Goal: Information Seeking & Learning: Understand process/instructions

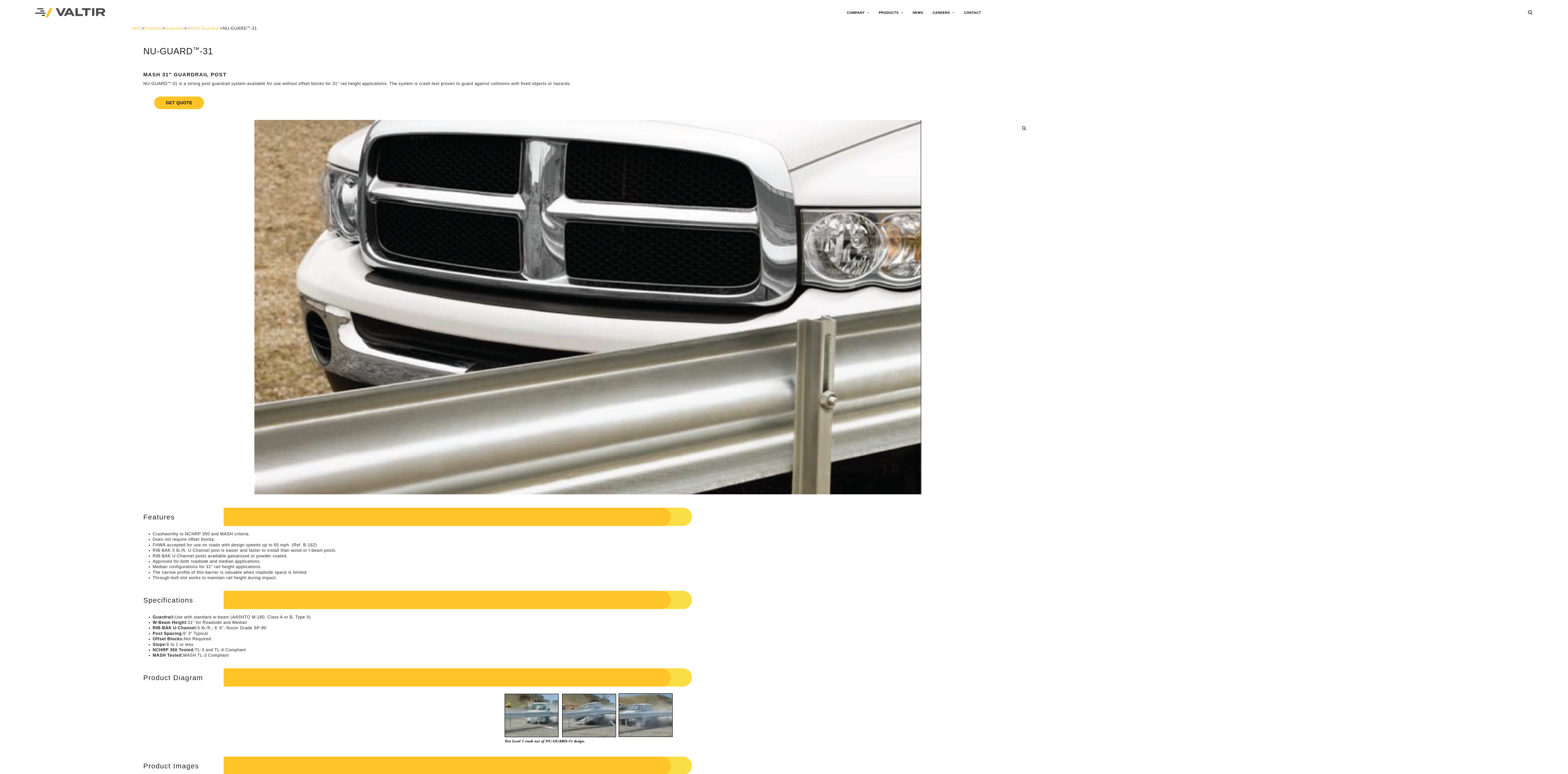
click at [84, 344] on h2 "Features" at bounding box center [301, 517] width 784 height 22
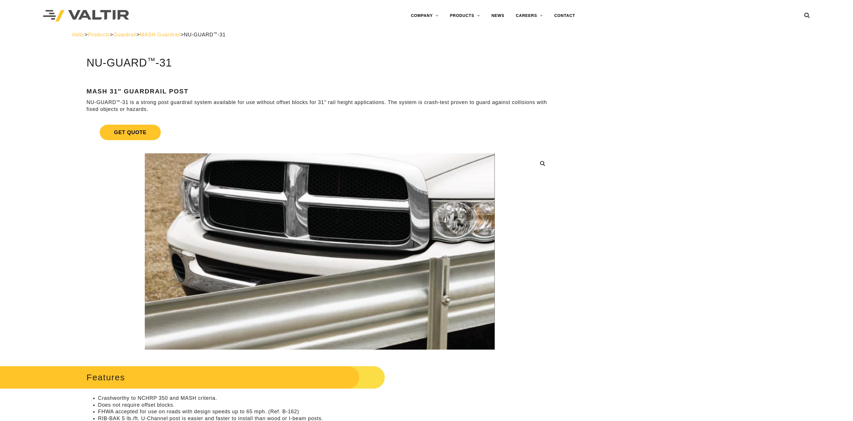
click at [192, 106] on p "NU-GUARD ™ -31 is a strong post guardrail system available for use without offs…" at bounding box center [320, 105] width 467 height 13
click at [304, 96] on div "MASH 31″ Guardrail Post NU-GUARD ™ -31 is a strong post guardrail system availa…" at bounding box center [320, 100] width 467 height 25
click at [322, 102] on p "NU-GUARD ™ -31 is a strong post guardrail system available for use without offs…" at bounding box center [320, 105] width 467 height 13
click at [322, 104] on p "NU-GUARD ™ -31 is a strong post guardrail system available for use without offs…" at bounding box center [320, 105] width 467 height 13
click at [393, 100] on p "NU-GUARD ™ -31 is a strong post guardrail system available for use without offs…" at bounding box center [320, 105] width 467 height 13
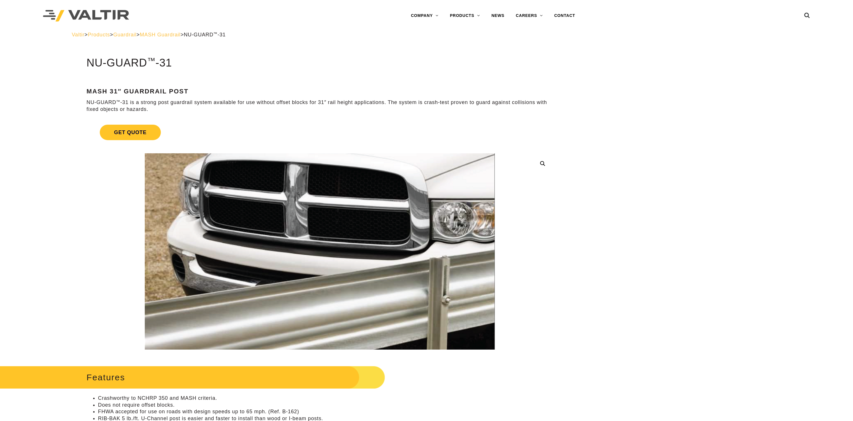
click at [326, 103] on p "NU-GUARD ™ -31 is a strong post guardrail system available for use without offs…" at bounding box center [320, 105] width 467 height 13
click at [418, 108] on p "NU-GUARD ™ -31 is a strong post guardrail system available for use without offs…" at bounding box center [320, 105] width 467 height 13
drag, startPoint x: 479, startPoint y: 94, endPoint x: 488, endPoint y: 97, distance: 9.9
click at [480, 95] on div "MASH 31″ Guardrail Post NU-GUARD ™ -31 is a strong post guardrail system availa…" at bounding box center [320, 100] width 467 height 25
click at [513, 108] on p "NU-GUARD ™ -31 is a strong post guardrail system available for use without offs…" at bounding box center [320, 105] width 467 height 13
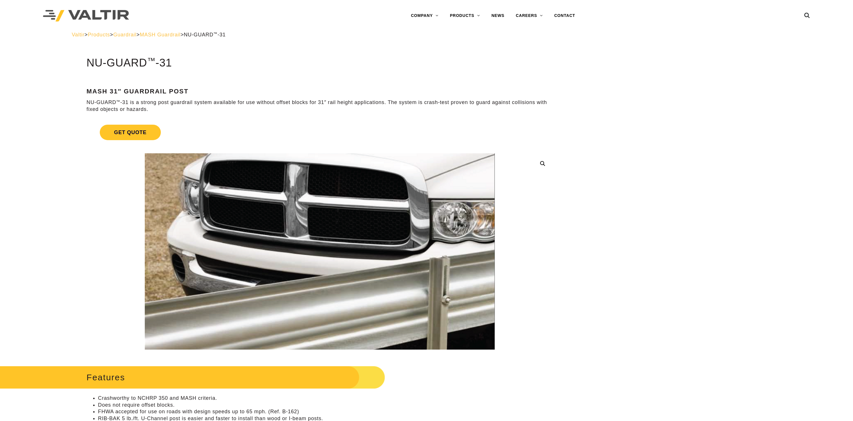
click at [131, 110] on p "NU-GUARD ™ -31 is a strong post guardrail system available for use without offs…" at bounding box center [320, 105] width 467 height 13
click at [172, 103] on p "NU-GUARD ™ -31 is a strong post guardrail system available for use without offs…" at bounding box center [320, 105] width 467 height 13
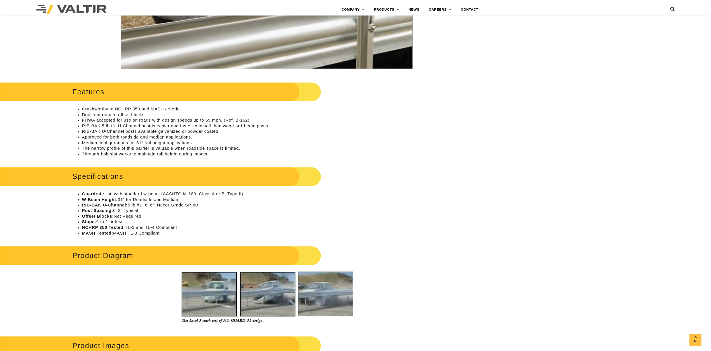
scroll to position [268, 0]
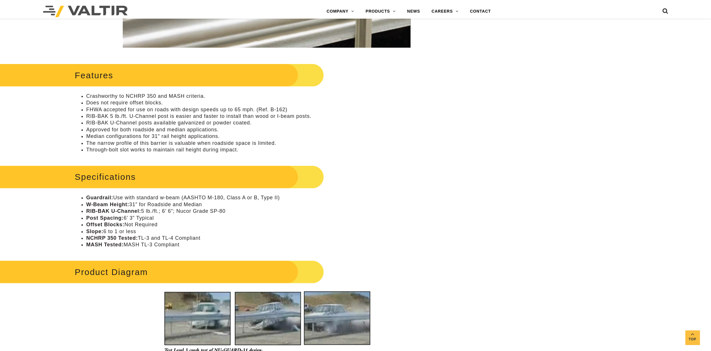
click at [175, 94] on li "Crashworthy to NCHRP 350 and MASH criteria." at bounding box center [272, 96] width 373 height 7
click at [139, 102] on li "Does not require offset blocks." at bounding box center [272, 103] width 373 height 7
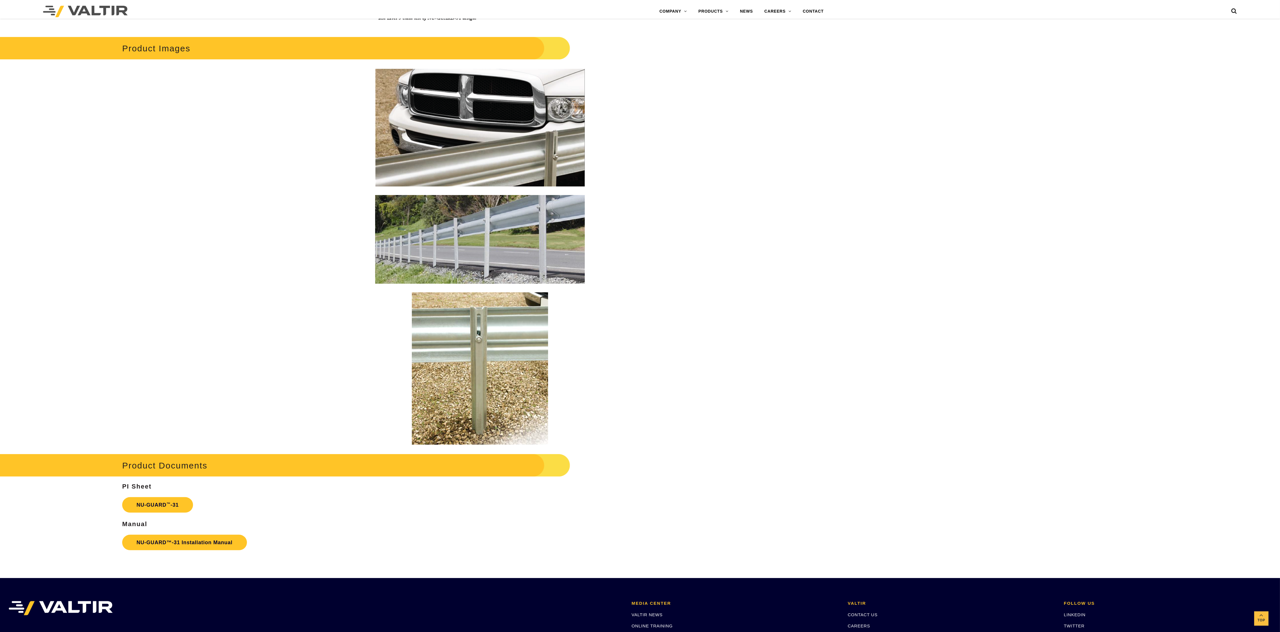
scroll to position [850, 0]
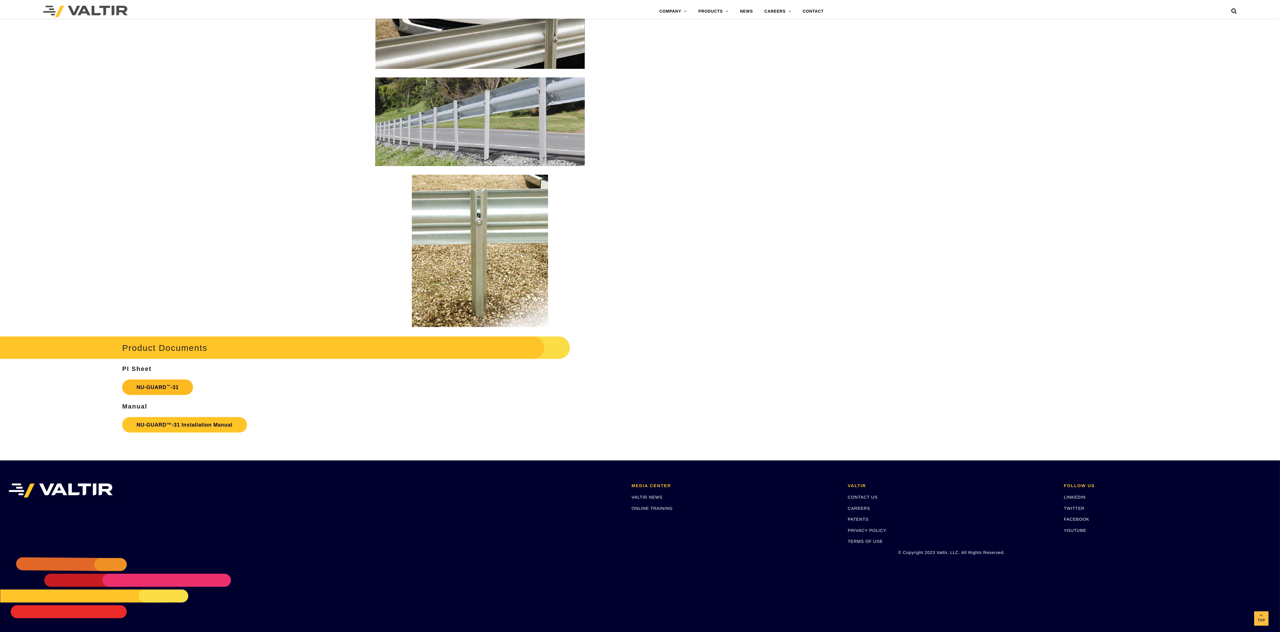
click at [143, 382] on link "NU-GUARD ™ -31" at bounding box center [157, 387] width 71 height 15
click at [150, 421] on link "NU-GUARD™-31 Installation Manual" at bounding box center [184, 424] width 125 height 15
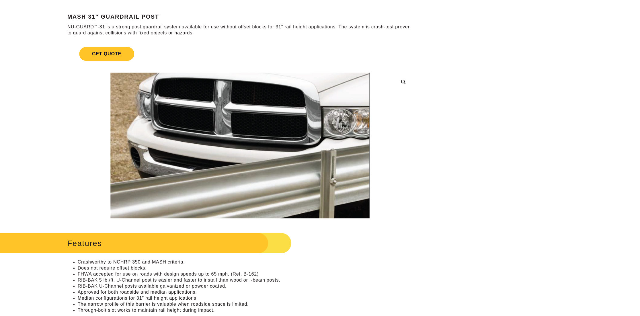
scroll to position [52, 0]
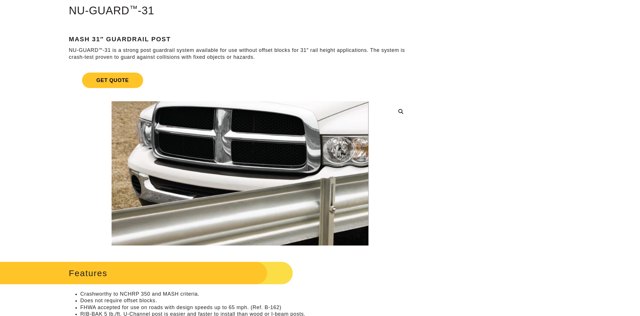
click at [106, 293] on li "Crashworthy to NCHRP 350 and MASH criteria." at bounding box center [245, 294] width 331 height 7
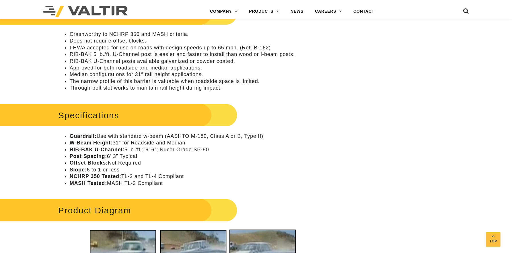
scroll to position [310, 0]
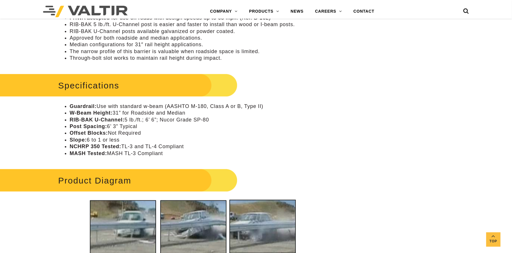
click at [104, 144] on strong "NCHRP 350 Tested:" at bounding box center [96, 146] width 52 height 6
click at [85, 142] on li "Slope: 6 to 1 or less" at bounding box center [198, 140] width 256 height 7
click at [154, 145] on li "NCHRP 350 Tested: TL-3 and TL-4 Compliant" at bounding box center [198, 146] width 256 height 7
click at [146, 45] on li "Median configurations for 31″ rail height applications." at bounding box center [198, 44] width 256 height 7
click at [87, 138] on li "Slope: 6 to 1 or less" at bounding box center [198, 140] width 256 height 7
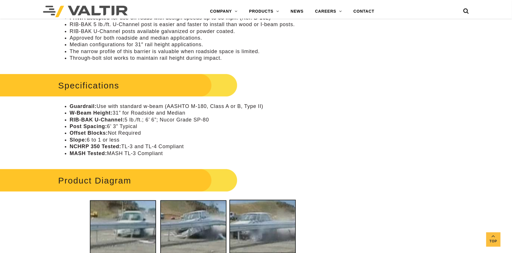
click at [127, 137] on li "Slope: 6 to 1 or less" at bounding box center [198, 140] width 256 height 7
click at [91, 141] on li "Slope: 6 to 1 or less" at bounding box center [198, 140] width 256 height 7
click at [104, 140] on li "Slope: 6 to 1 or less" at bounding box center [198, 140] width 256 height 7
click at [125, 139] on li "Slope: 6 to 1 or less" at bounding box center [198, 140] width 256 height 7
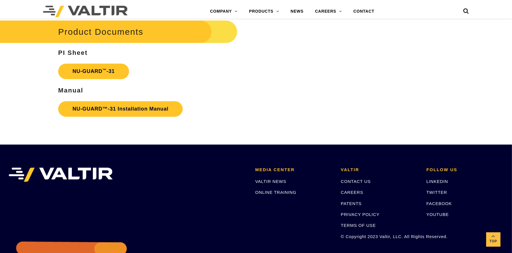
scroll to position [933, 0]
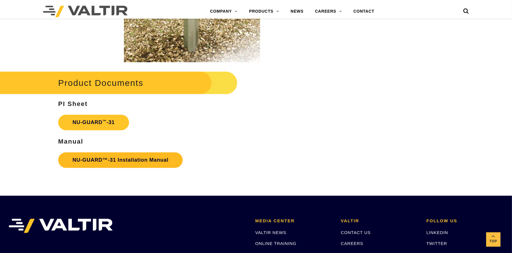
click at [125, 158] on link "NU-GUARD™-31 Installation Manual" at bounding box center [120, 159] width 125 height 15
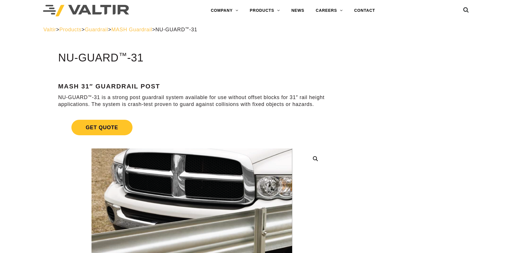
scroll to position [0, 0]
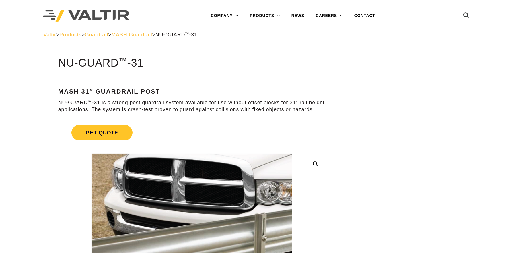
click at [140, 35] on span "MASH Guardrail" at bounding box center [131, 35] width 41 height 6
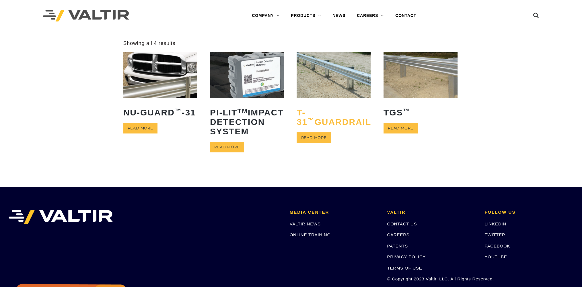
click at [330, 120] on h2 "T-31 ™ Guardrail" at bounding box center [334, 118] width 74 height 28
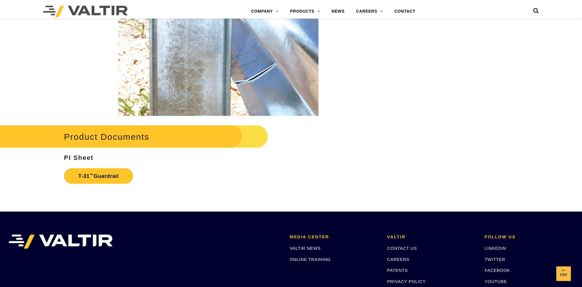
scroll to position [932, 0]
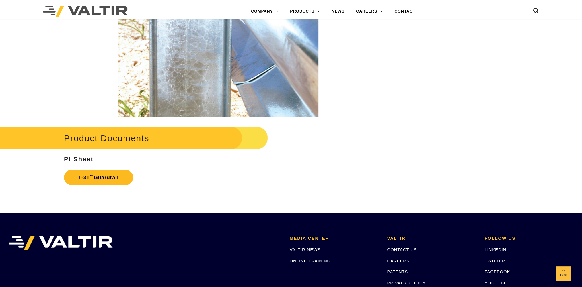
click at [91, 179] on sup "™" at bounding box center [92, 176] width 4 height 4
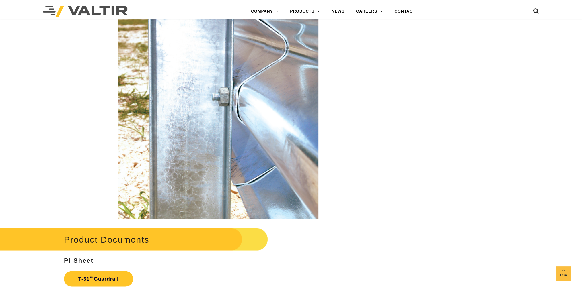
scroll to position [776, 0]
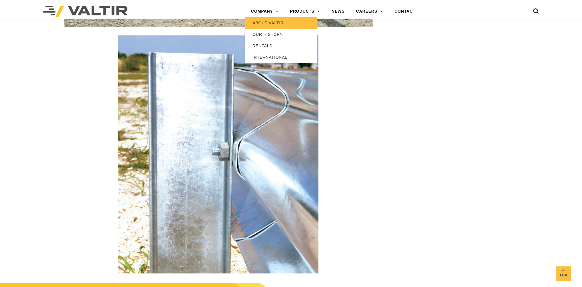
click at [259, 25] on link "ABOUT VALTIR" at bounding box center [281, 22] width 72 height 11
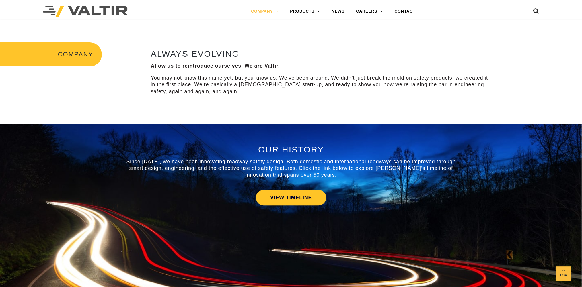
scroll to position [156, 0]
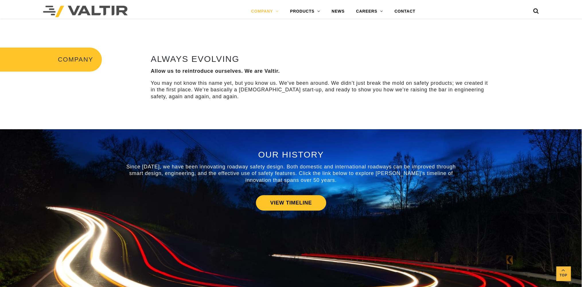
click at [247, 90] on p "You may not know this name yet, but you know us. We’ve been around. We didn’t j…" at bounding box center [320, 90] width 339 height 20
click at [304, 86] on p "You may not know this name yet, but you know us. We’ve been around. We didn’t j…" at bounding box center [320, 90] width 339 height 20
click at [227, 92] on p "You may not know this name yet, but you know us. We’ve been around. We didn’t j…" at bounding box center [320, 90] width 339 height 20
click at [287, 92] on p "You may not know this name yet, but you know us. We’ve been around. We didn’t j…" at bounding box center [320, 90] width 339 height 20
click at [389, 95] on p "You may not know this name yet, but you know us. We’ve been around. We didn’t j…" at bounding box center [320, 90] width 339 height 20
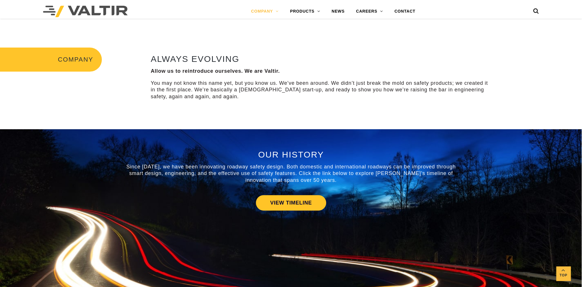
click at [397, 92] on p "You may not know this name yet, but you know us. We’ve been around. We didn’t j…" at bounding box center [320, 90] width 339 height 20
click at [328, 90] on p "You may not know this name yet, but you know us. We’ve been around. We didn’t j…" at bounding box center [320, 90] width 339 height 20
click at [398, 83] on p "You may not know this name yet, but you know us. We’ve been around. We didn’t j…" at bounding box center [320, 90] width 339 height 20
click at [472, 87] on p "You may not know this name yet, but you know us. We’ve been around. We didn’t j…" at bounding box center [320, 90] width 339 height 20
click at [212, 100] on p "You may not know this name yet, but you know us. We’ve been around. We didn’t j…" at bounding box center [320, 90] width 339 height 20
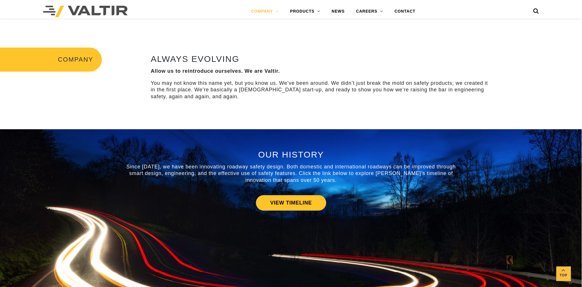
click at [185, 95] on p "You may not know this name yet, but you know us. We’ve been around. We didn’t j…" at bounding box center [320, 90] width 339 height 20
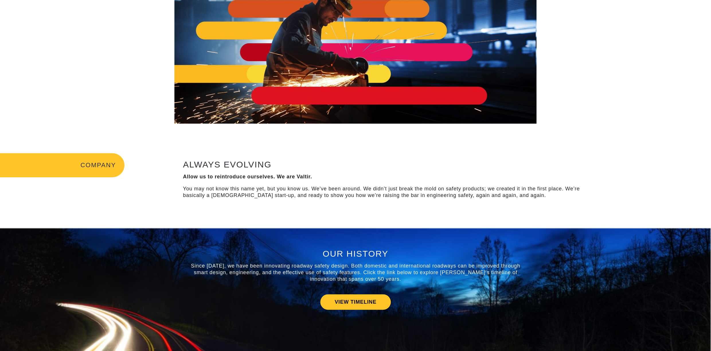
scroll to position [0, 0]
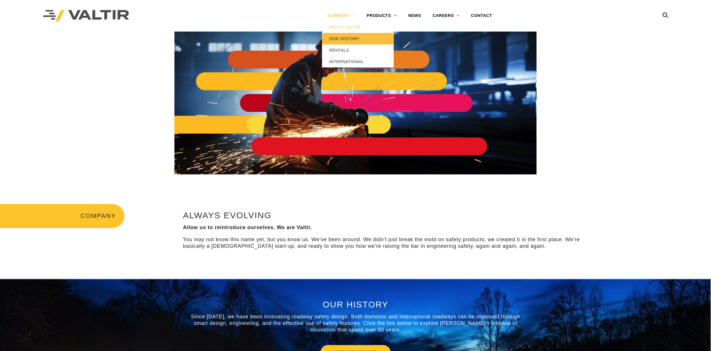
click at [336, 40] on link "OUR HISTORY" at bounding box center [358, 38] width 72 height 11
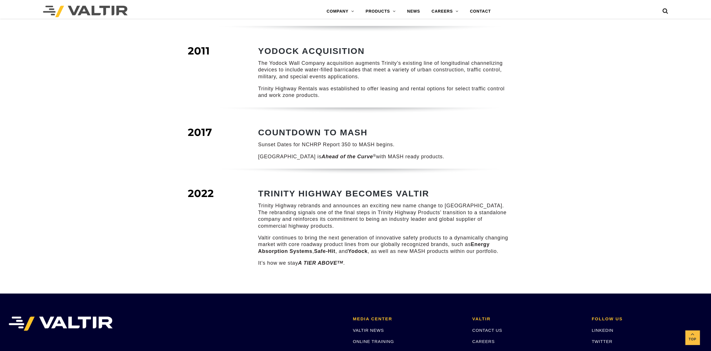
scroll to position [721, 0]
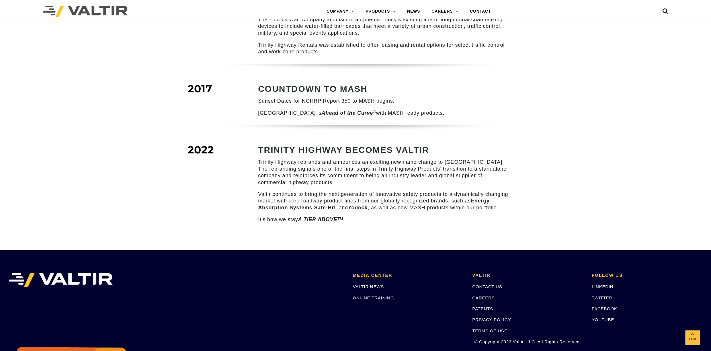
click at [395, 191] on p "Valtir continues to bring the next generation of innovative safety products to …" at bounding box center [385, 201] width 254 height 20
click at [331, 205] on strong "Safe-Hit" at bounding box center [324, 208] width 21 height 6
click at [298, 195] on p "Valtir continues to bring the next generation of innovative safety products to …" at bounding box center [385, 201] width 254 height 20
click at [276, 204] on div "TRINITY HIGHWAY BECOMES VALTIR Trinity Highway rebrands and announces an exciti…" at bounding box center [385, 184] width 254 height 78
click at [315, 194] on p "Valtir continues to bring the next generation of innovative safety products to …" at bounding box center [385, 201] width 254 height 20
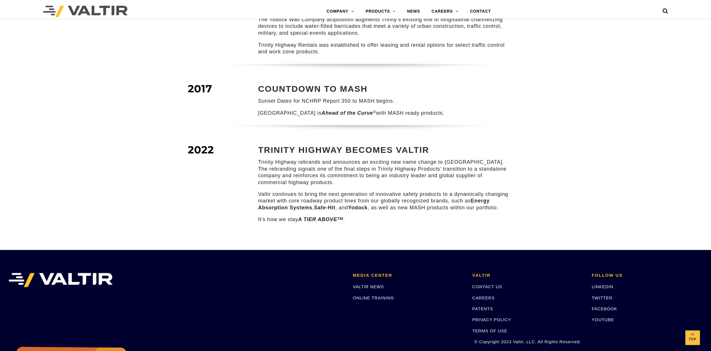
click at [357, 192] on p "Valtir continues to bring the next generation of innovative safety products to …" at bounding box center [385, 201] width 254 height 20
click at [368, 205] on strong "Yodock" at bounding box center [358, 208] width 20 height 6
click at [388, 200] on p "Valtir continues to bring the next generation of innovative safety products to …" at bounding box center [385, 201] width 254 height 20
click at [297, 216] on p "It’s how we stay A TIER ABOVE TM ." at bounding box center [385, 219] width 254 height 7
click at [331, 195] on p "Valtir continues to bring the next generation of innovative safety products to …" at bounding box center [385, 201] width 254 height 20
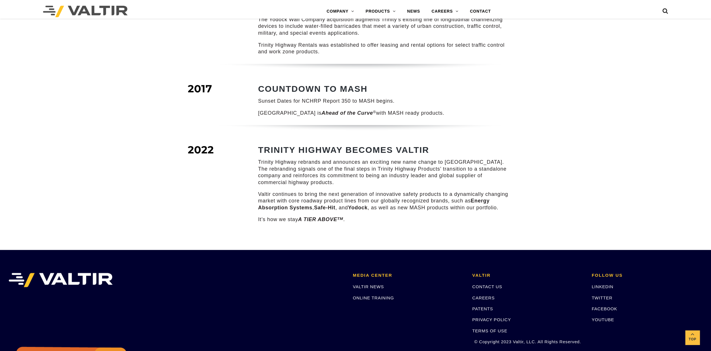
click at [285, 216] on p "It’s how we stay A TIER ABOVE TM ." at bounding box center [385, 219] width 254 height 7
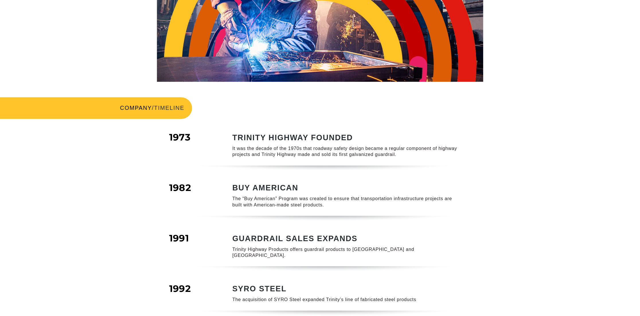
scroll to position [0, 0]
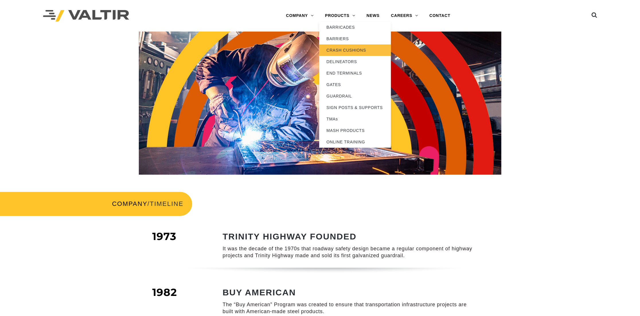
click at [337, 48] on link "CRASH CUSHIONS" at bounding box center [355, 49] width 72 height 11
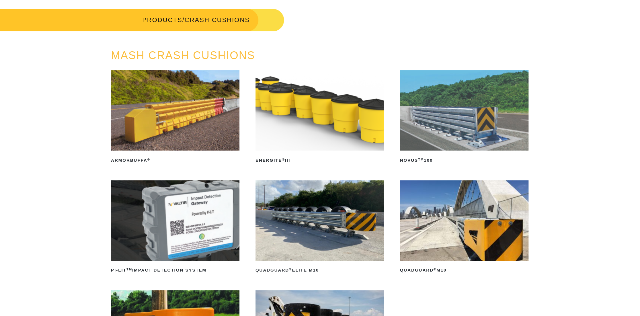
scroll to position [57, 0]
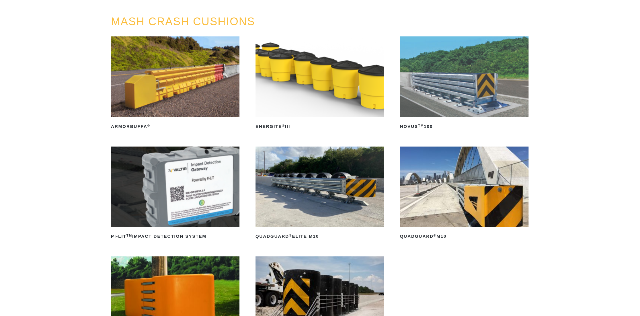
click at [295, 196] on img at bounding box center [320, 187] width 129 height 80
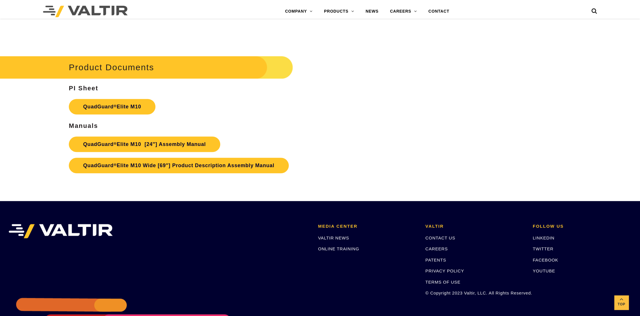
scroll to position [3299, 0]
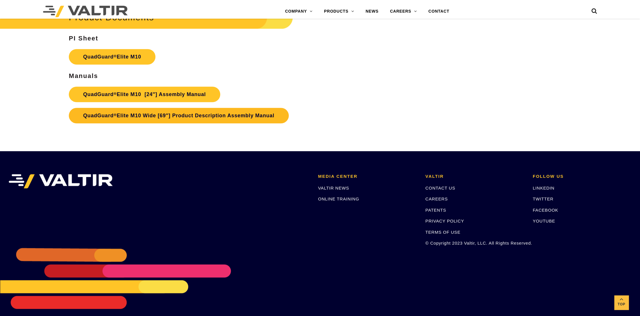
click at [177, 113] on link "QuadGuard ® Elite M10 Wide [69″] Product Description Assembly Manual" at bounding box center [179, 115] width 220 height 15
click at [210, 203] on li at bounding box center [159, 210] width 310 height 72
click at [365, 93] on p "QuadGuard ® Elite M10 [24″] Assembly Manual QuadGuard ® Elite M10 Wide [69″] Pr…" at bounding box center [240, 105] width 343 height 42
